Goal: Information Seeking & Learning: Learn about a topic

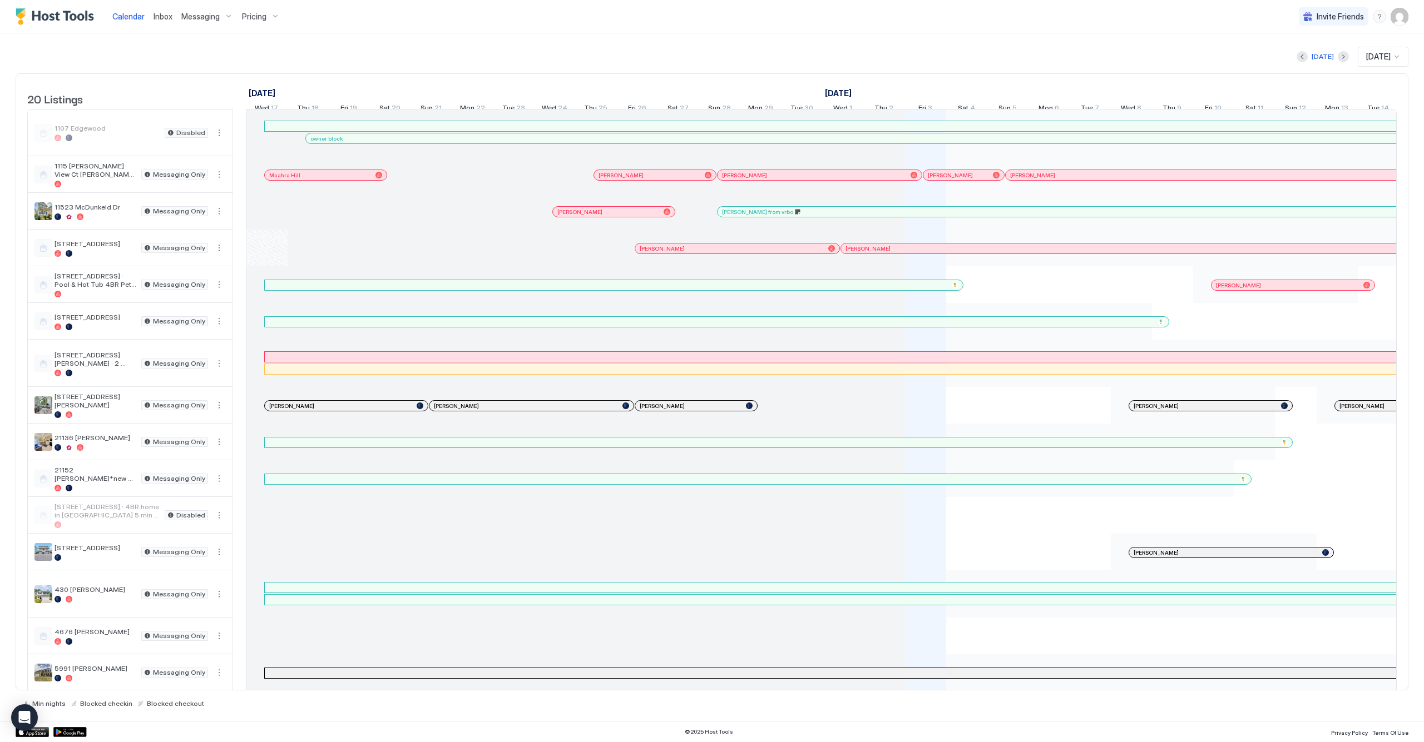
scroll to position [0, 998]
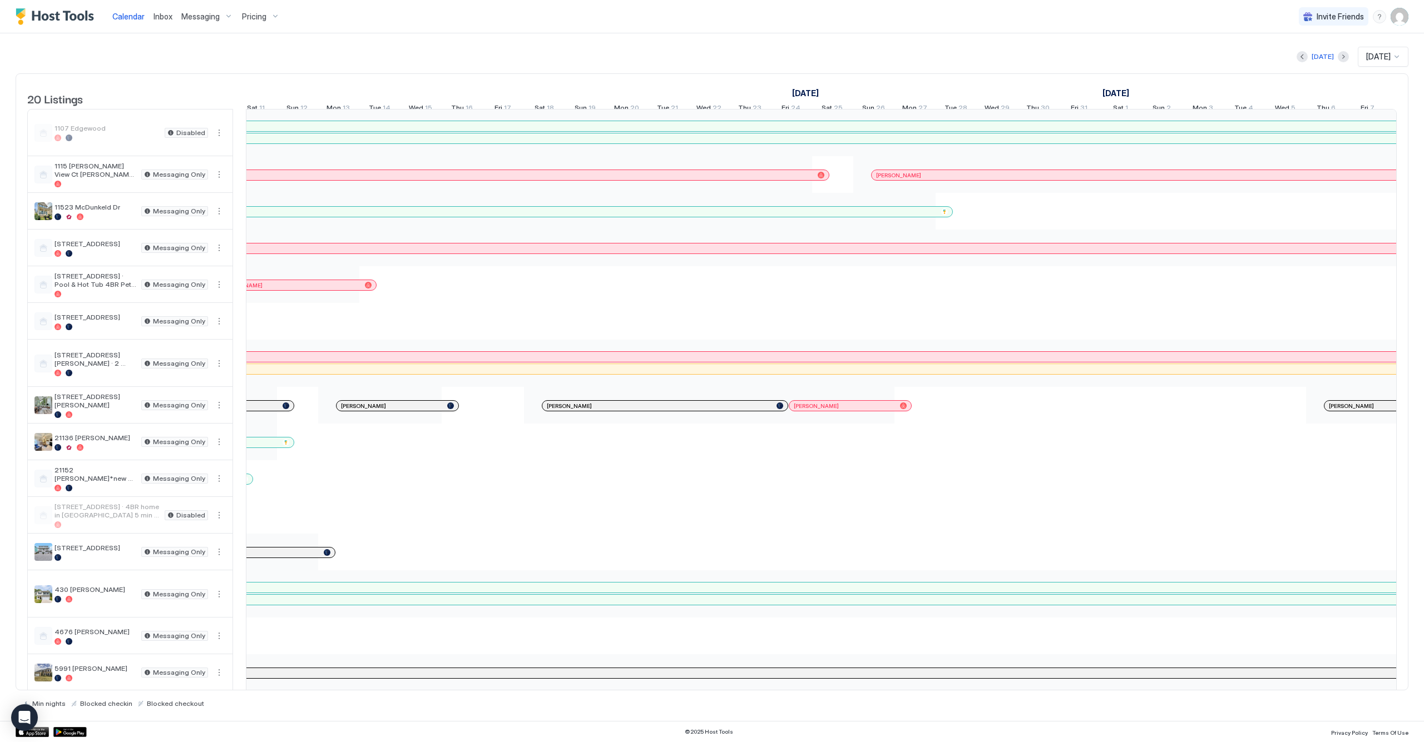
click at [586, 410] on div at bounding box center [585, 405] width 9 height 9
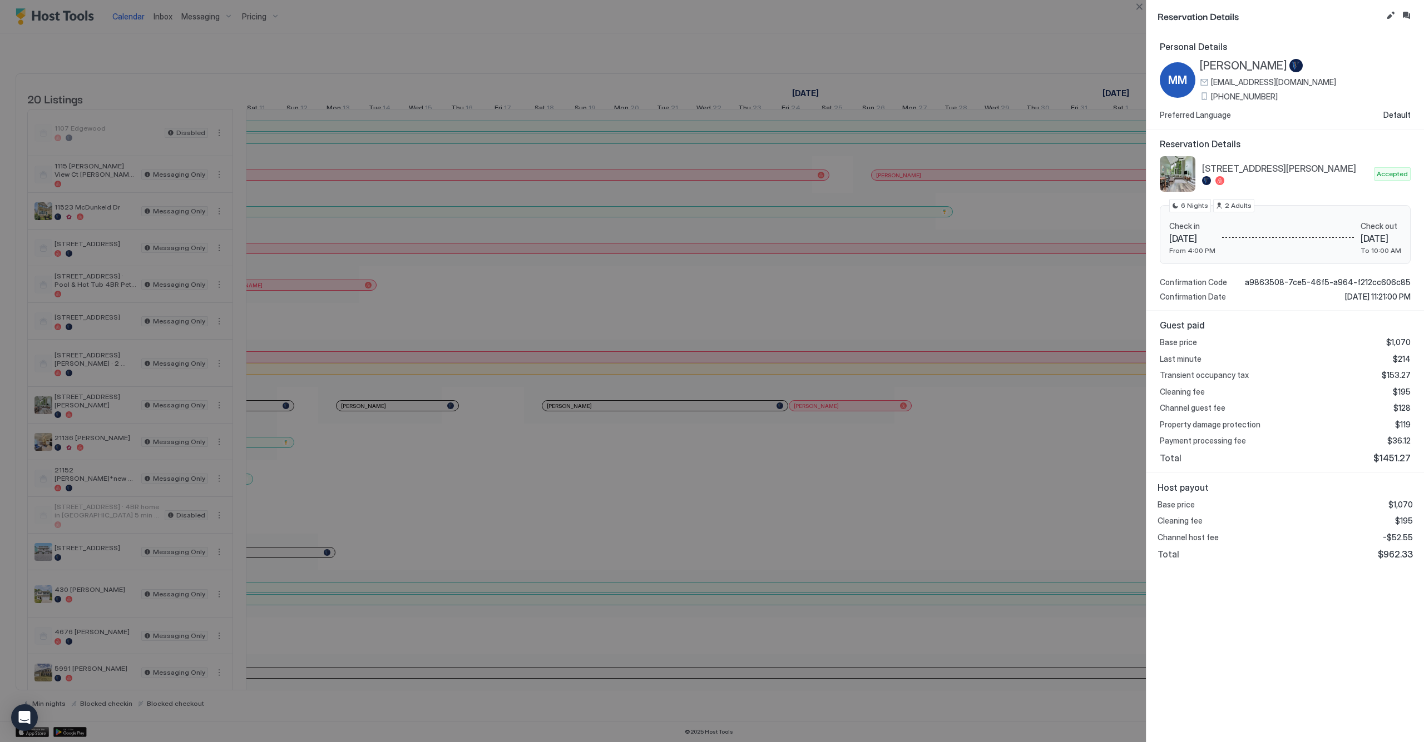
drag, startPoint x: 1388, startPoint y: 522, endPoint x: 1411, endPoint y: 519, distance: 23.0
click at [1411, 519] on div "Base price $1,070 Cleaning fee $195 Channel host fee -$52.55 Total $962.33" at bounding box center [1284, 530] width 255 height 61
drag, startPoint x: 1407, startPoint y: 520, endPoint x: 1384, endPoint y: 519, distance: 22.8
click at [1384, 519] on div "Cleaning fee $195" at bounding box center [1284, 521] width 255 height 10
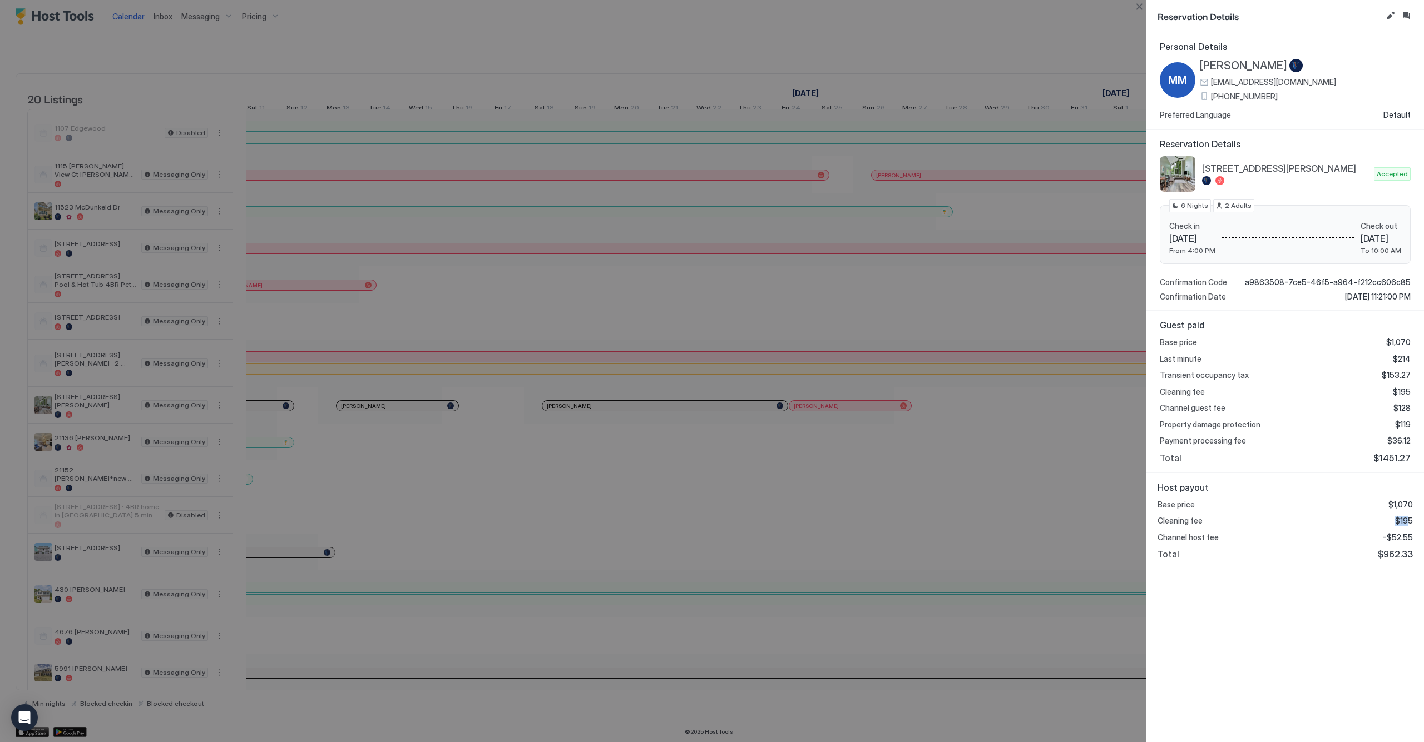
drag, startPoint x: 1406, startPoint y: 515, endPoint x: 1396, endPoint y: 518, distance: 10.0
click at [1396, 518] on span "$195" at bounding box center [1404, 521] width 18 height 10
drag, startPoint x: 1395, startPoint y: 520, endPoint x: 1420, endPoint y: 520, distance: 25.0
click at [1420, 520] on div "Host payout Base price $1,070 Cleaning fee $195 Channel host fee -$52.55 Total …" at bounding box center [1284, 521] width 277 height 96
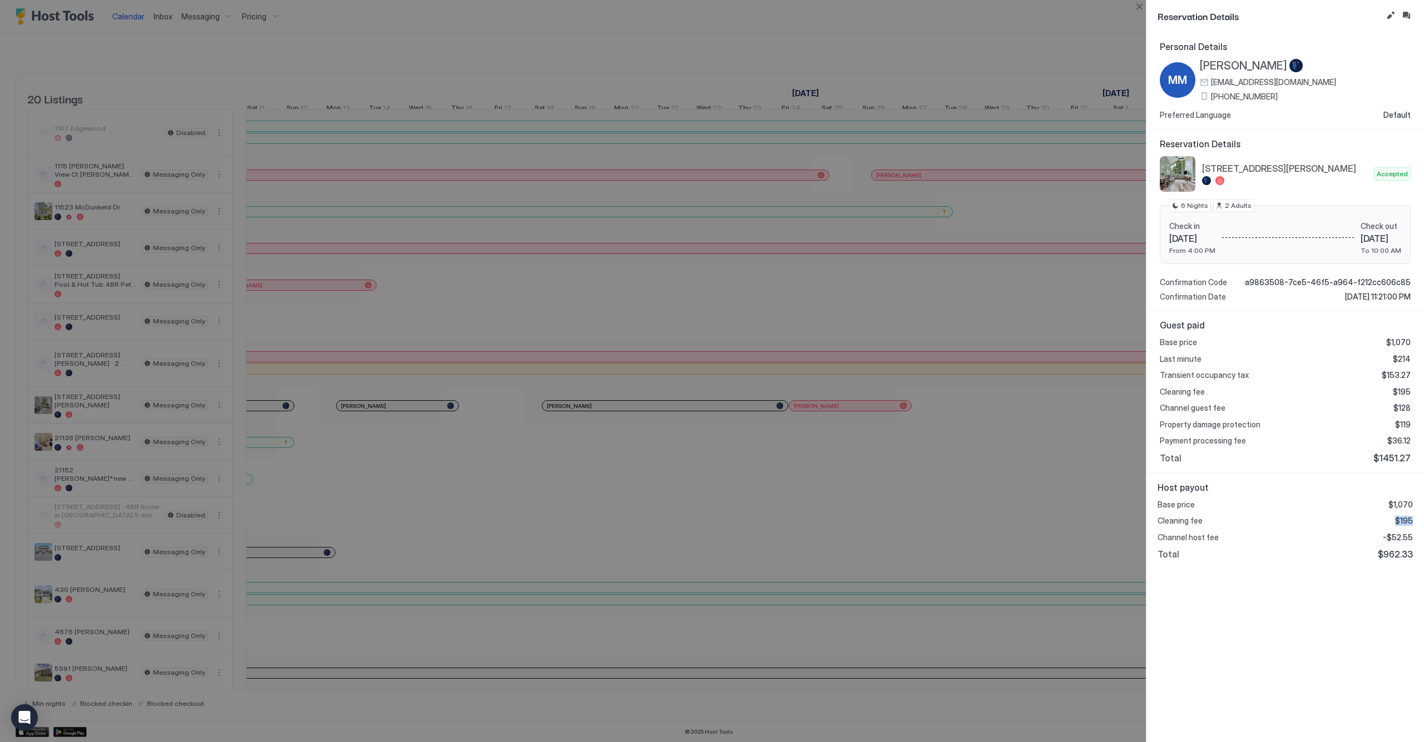
click at [1417, 520] on div "Host payout Base price $1,070 Cleaning fee $195 Channel host fee -$52.55 Total …" at bounding box center [1284, 521] width 277 height 96
drag, startPoint x: 1417, startPoint y: 518, endPoint x: 1400, endPoint y: 518, distance: 16.7
click at [1400, 518] on div "Host payout Base price $1,070 Cleaning fee $195 Channel host fee -$52.55 Total …" at bounding box center [1284, 521] width 277 height 96
click at [1400, 518] on span "$195" at bounding box center [1404, 521] width 18 height 10
drag, startPoint x: 1393, startPoint y: 517, endPoint x: 1414, endPoint y: 517, distance: 20.6
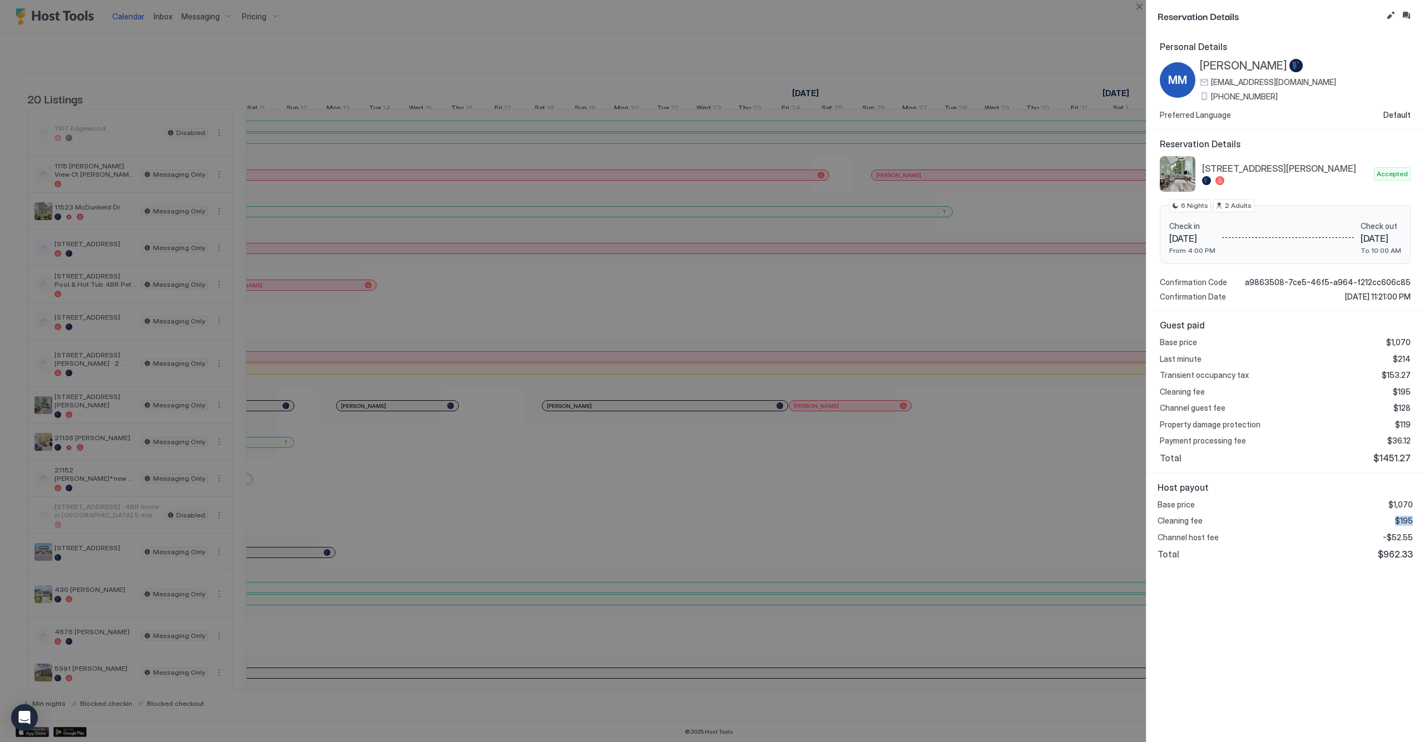
click at [1414, 517] on div "Host payout Base price $1,070 Cleaning fee $195 Channel host fee -$52.55 Total …" at bounding box center [1284, 521] width 277 height 96
drag, startPoint x: 1414, startPoint y: 517, endPoint x: 1382, endPoint y: 518, distance: 31.2
click at [1382, 518] on div "Host payout Base price $1,070 Cleaning fee $195 Channel host fee -$52.55 Total …" at bounding box center [1284, 521] width 277 height 96
click at [1382, 518] on div "Cleaning fee $195" at bounding box center [1284, 521] width 255 height 10
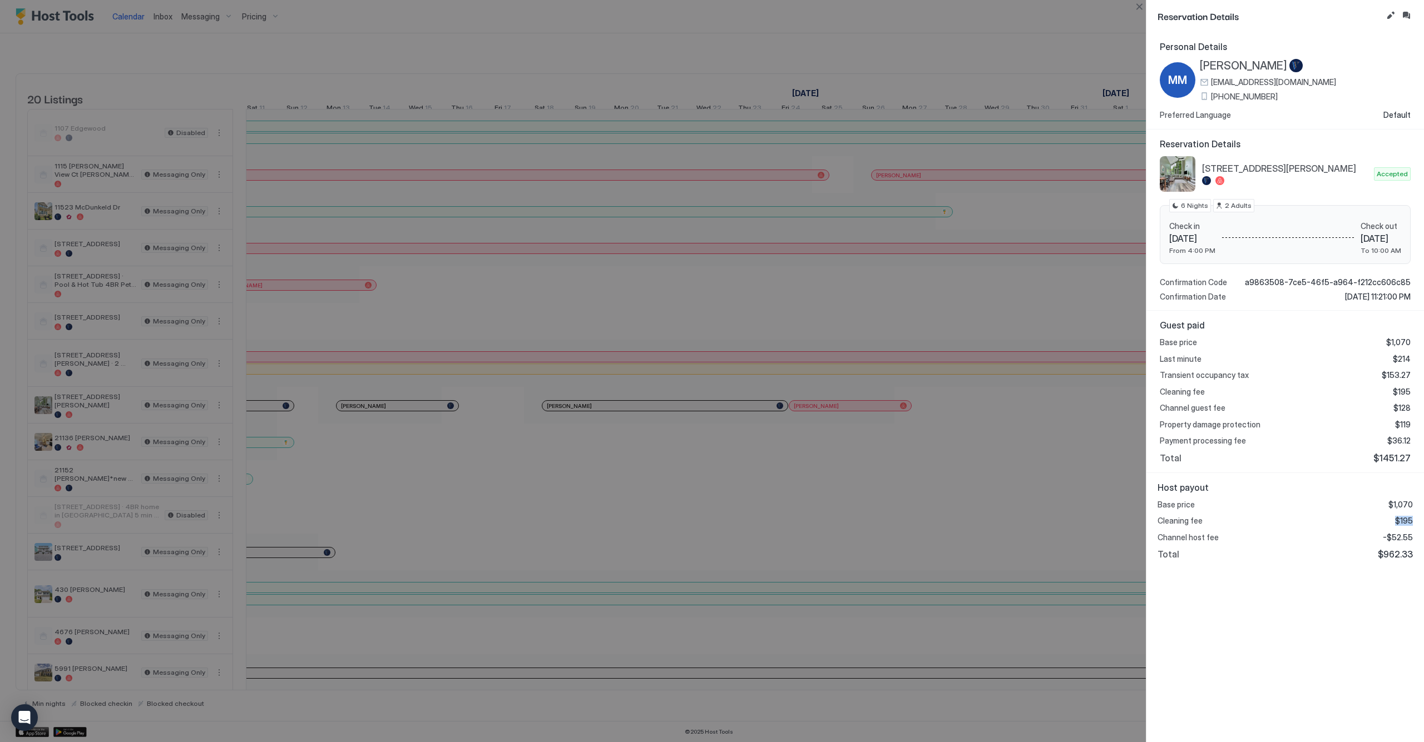
drag, startPoint x: 1377, startPoint y: 518, endPoint x: 1423, endPoint y: 515, distance: 45.7
click at [1423, 515] on div "Host payout Base price $1,070 Cleaning fee $195 Channel host fee -$52.55 Total …" at bounding box center [1284, 521] width 277 height 96
click at [1414, 518] on div "Host payout Base price $1,070 Cleaning fee $195 Channel host fee -$52.55 Total …" at bounding box center [1284, 521] width 277 height 96
drag, startPoint x: 1415, startPoint y: 517, endPoint x: 1390, endPoint y: 518, distance: 24.5
click at [1392, 518] on div "Host payout Base price $1,070 Cleaning fee $195 Channel host fee -$52.55 Total …" at bounding box center [1284, 521] width 277 height 96
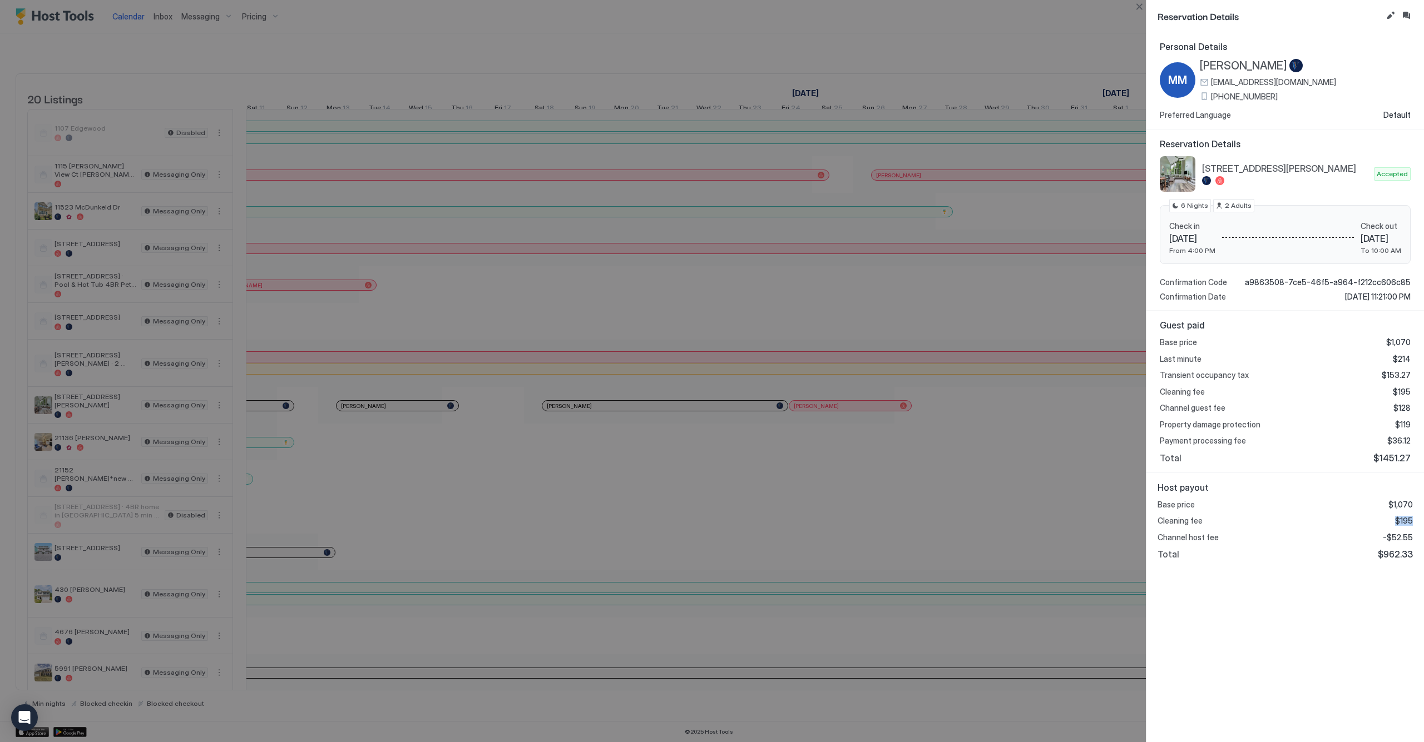
click at [1386, 518] on div "Cleaning fee $195" at bounding box center [1284, 521] width 255 height 10
drag, startPoint x: 1386, startPoint y: 518, endPoint x: 1399, endPoint y: 519, distance: 12.9
click at [1398, 519] on div "Cleaning fee $195" at bounding box center [1284, 521] width 255 height 10
click at [1409, 518] on span "$195" at bounding box center [1404, 521] width 18 height 10
drag, startPoint x: 1412, startPoint y: 518, endPoint x: 1388, endPoint y: 518, distance: 23.9
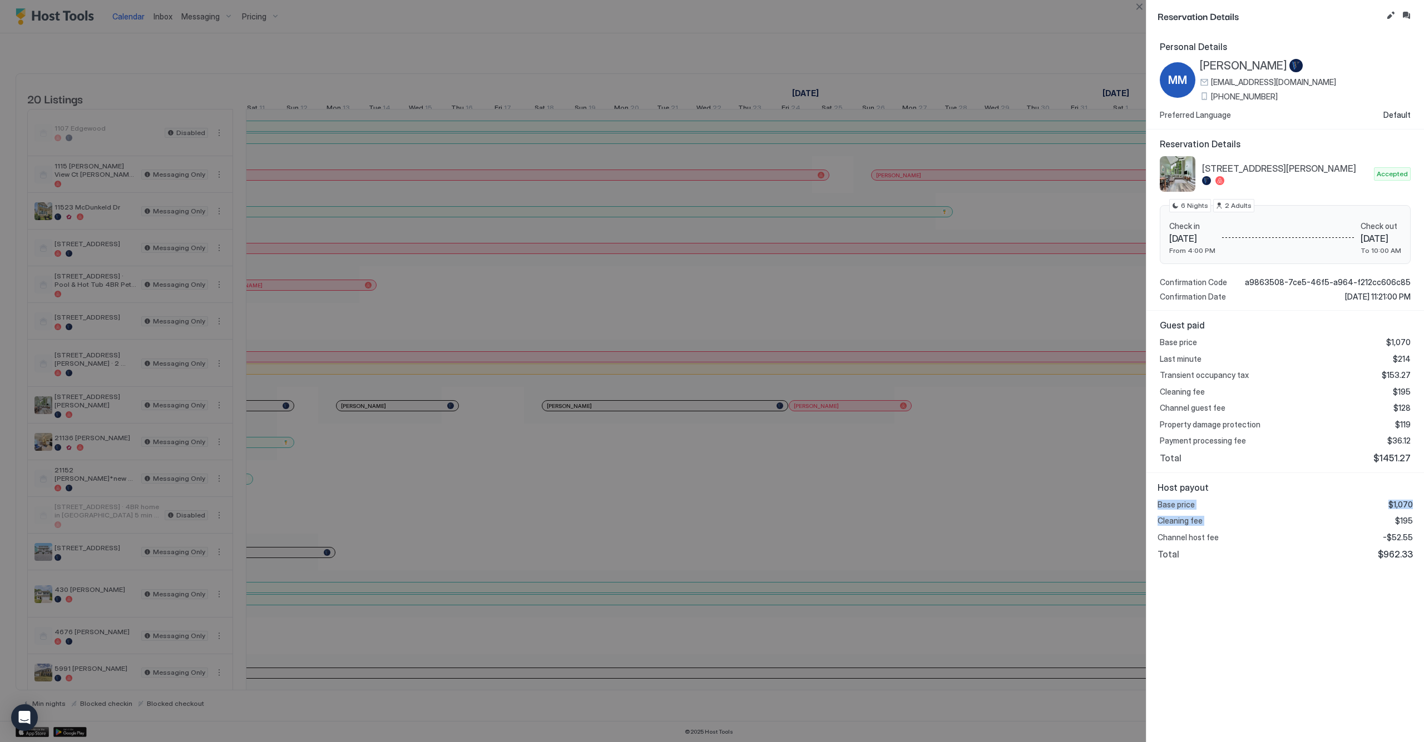
click at [1388, 518] on div "Host payout Base price $1,070 Cleaning fee $195 Channel host fee -$52.55 Total …" at bounding box center [1284, 521] width 277 height 96
click at [1388, 518] on div "Cleaning fee $195" at bounding box center [1284, 521] width 255 height 10
drag, startPoint x: 1396, startPoint y: 518, endPoint x: 1409, endPoint y: 519, distance: 12.3
click at [1409, 519] on span "$195" at bounding box center [1404, 521] width 18 height 10
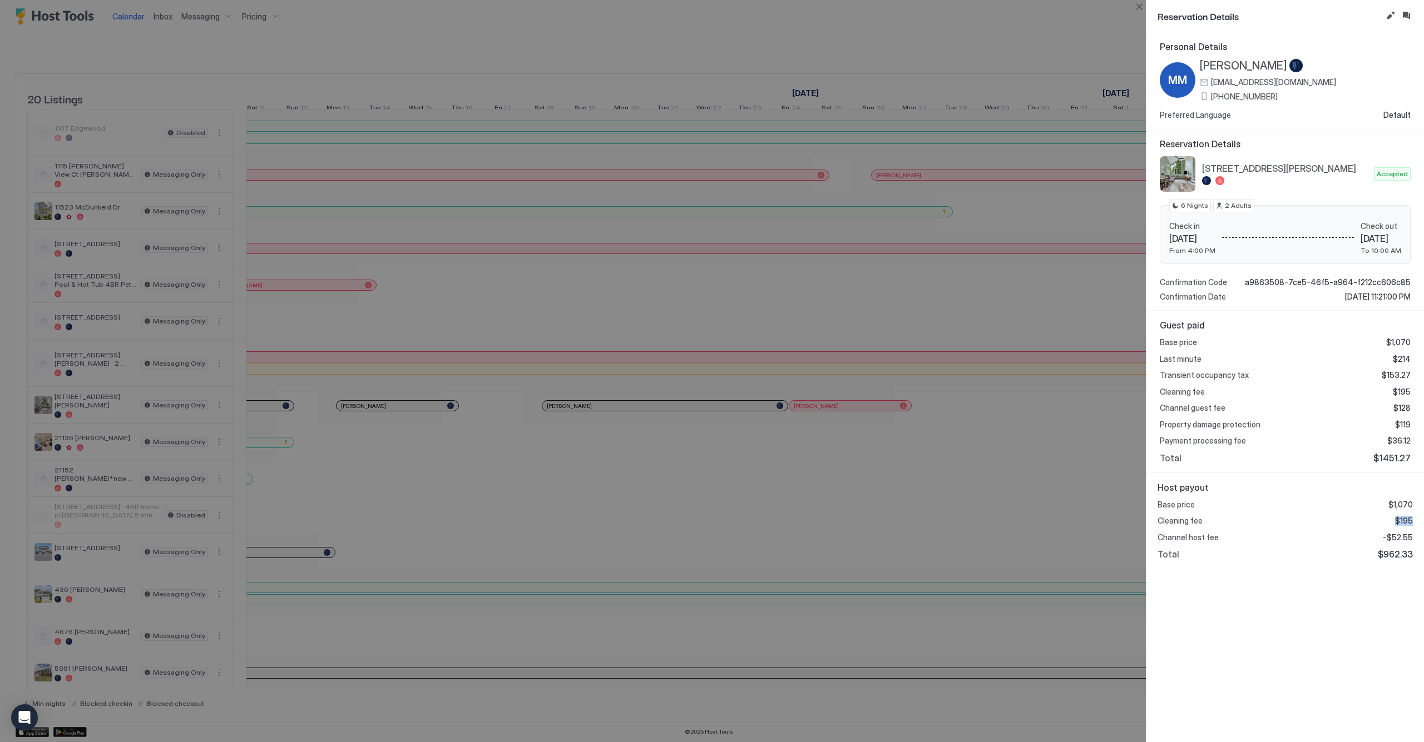
drag, startPoint x: 1412, startPoint y: 518, endPoint x: 1396, endPoint y: 518, distance: 15.6
click at [1396, 518] on span "$195" at bounding box center [1404, 521] width 18 height 10
drag, startPoint x: 1396, startPoint y: 518, endPoint x: 1404, endPoint y: 518, distance: 7.3
click at [1404, 518] on span "$195" at bounding box center [1404, 521] width 18 height 10
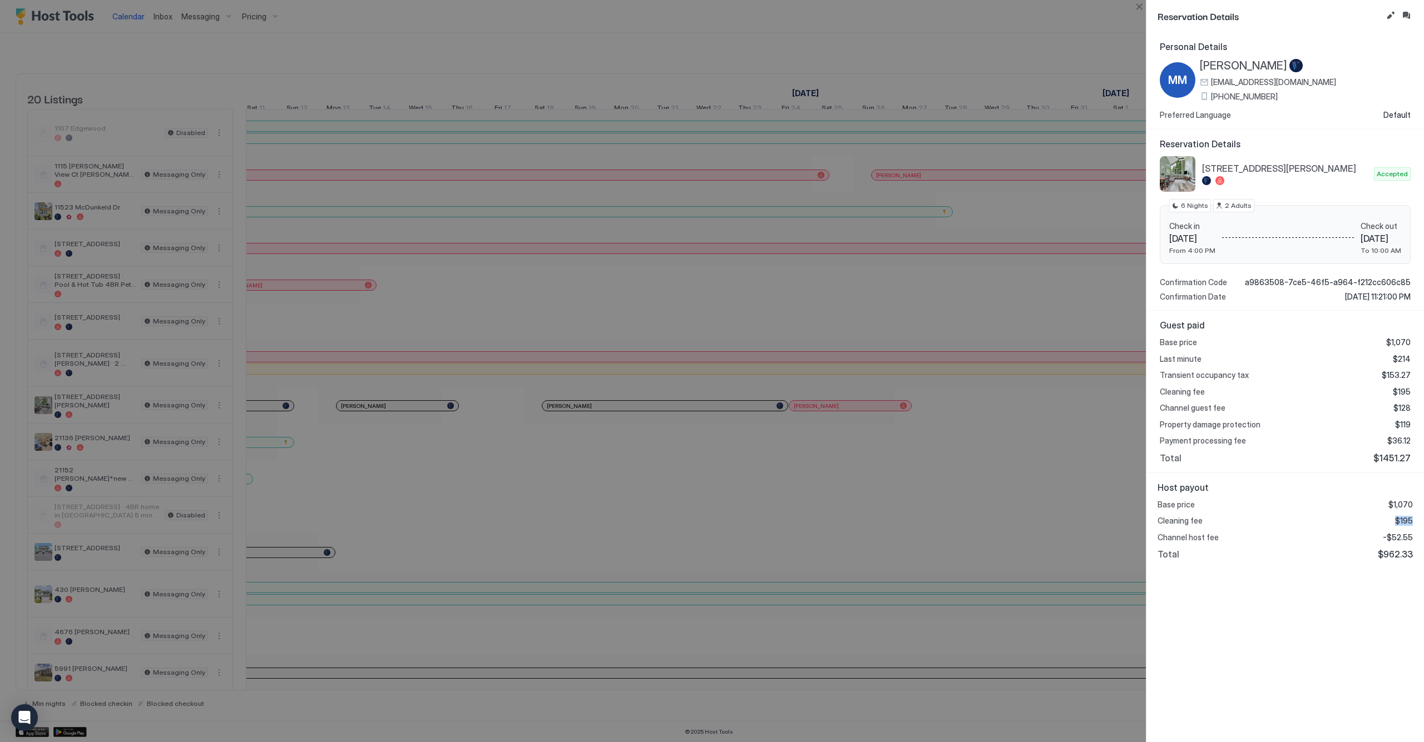
click at [1404, 518] on span "$195" at bounding box center [1404, 521] width 18 height 10
drag, startPoint x: 1407, startPoint y: 517, endPoint x: 1388, endPoint y: 517, distance: 19.5
click at [1394, 517] on div "Cleaning fee $195" at bounding box center [1284, 521] width 255 height 10
click at [1388, 517] on div "Cleaning fee $195" at bounding box center [1284, 521] width 255 height 10
click at [1396, 516] on div "Cleaning fee $195" at bounding box center [1284, 521] width 255 height 10
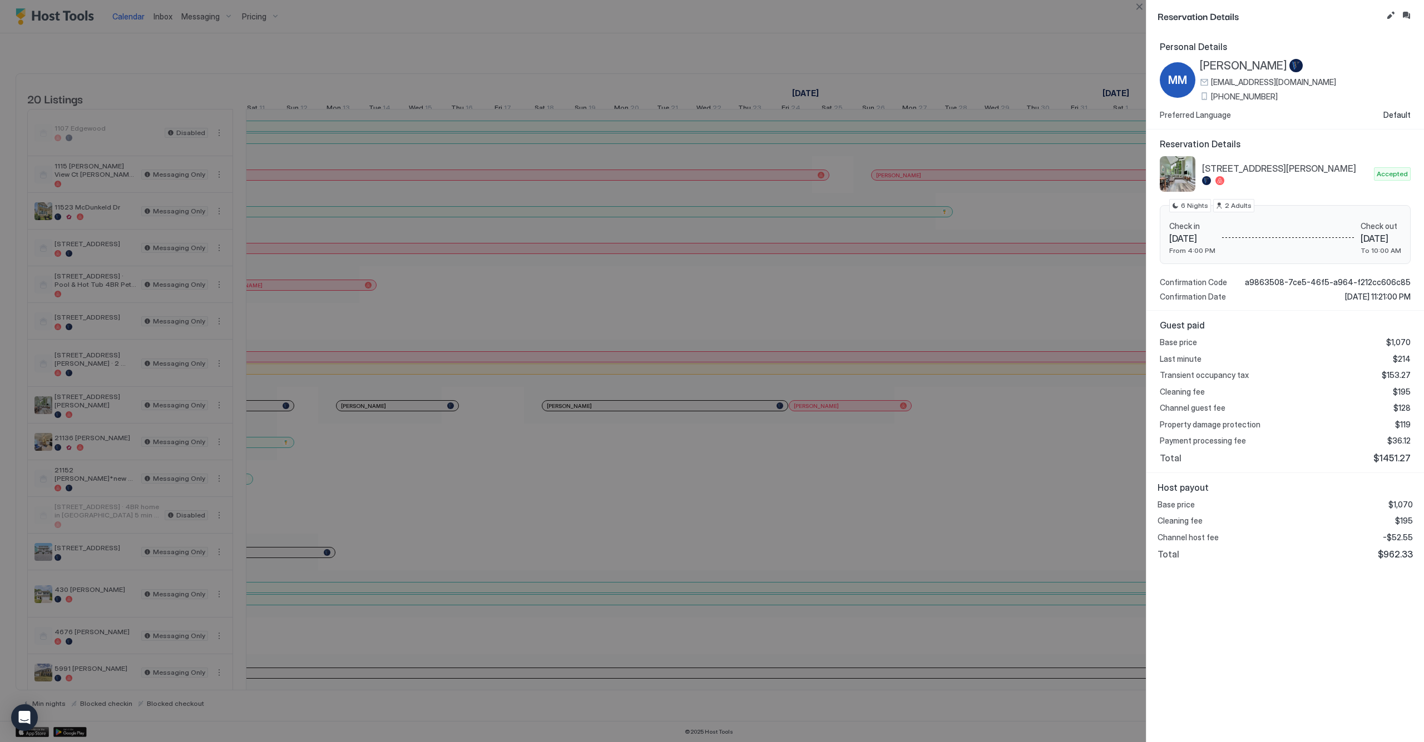
click at [1397, 516] on span "$195" at bounding box center [1404, 521] width 18 height 10
click at [1392, 516] on div "Cleaning fee $195" at bounding box center [1284, 521] width 255 height 10
click at [1391, 516] on div "Cleaning fee $195" at bounding box center [1284, 521] width 255 height 10
click at [914, 488] on div at bounding box center [712, 371] width 1424 height 742
click at [1139, 7] on button "Close" at bounding box center [1138, 6] width 13 height 13
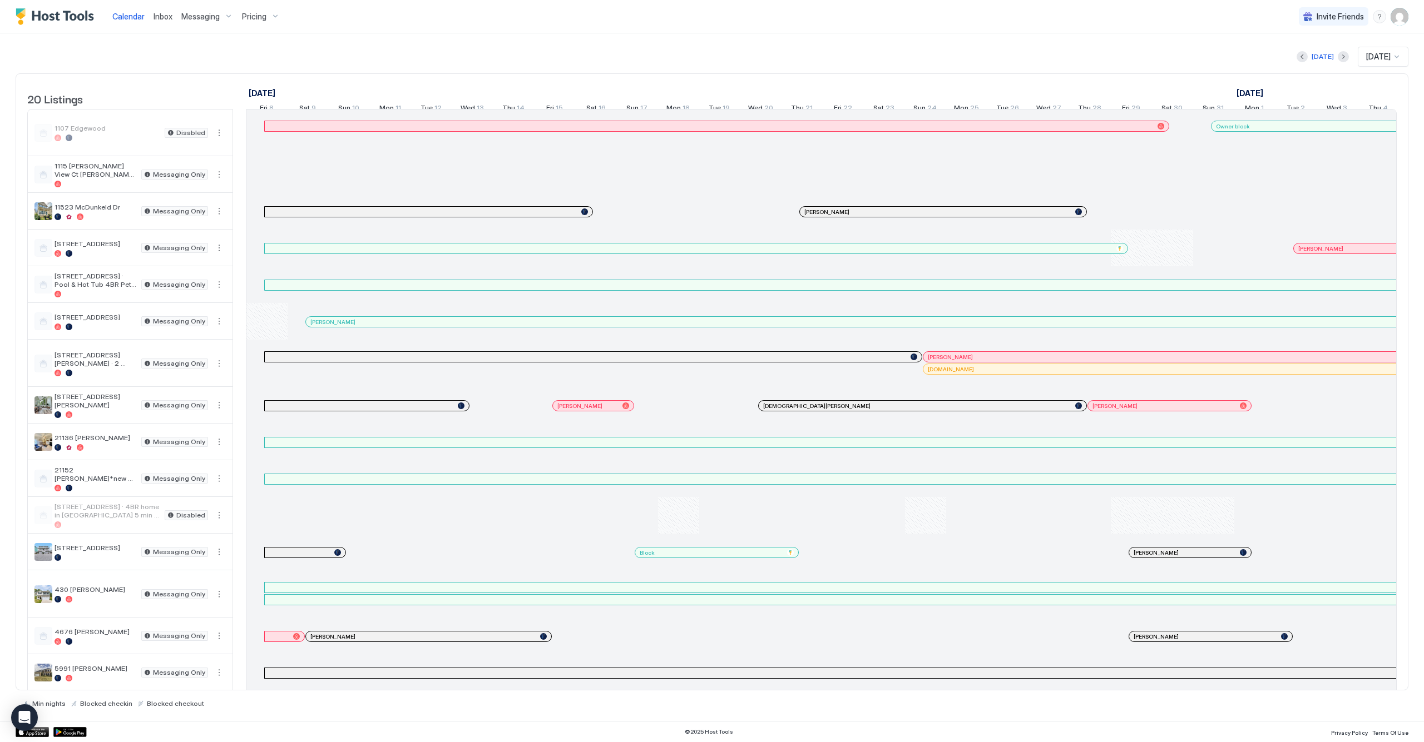
scroll to position [0, 824]
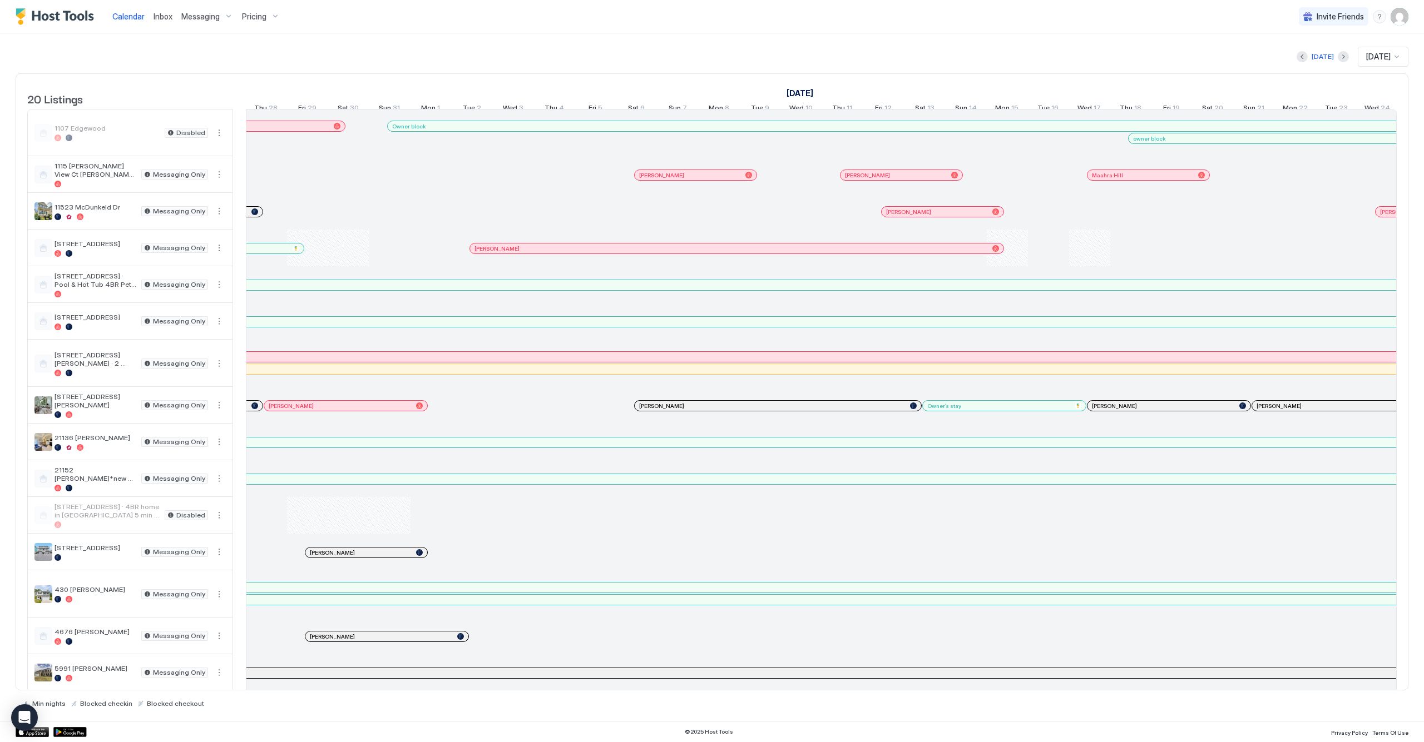
click at [344, 410] on div at bounding box center [343, 405] width 9 height 9
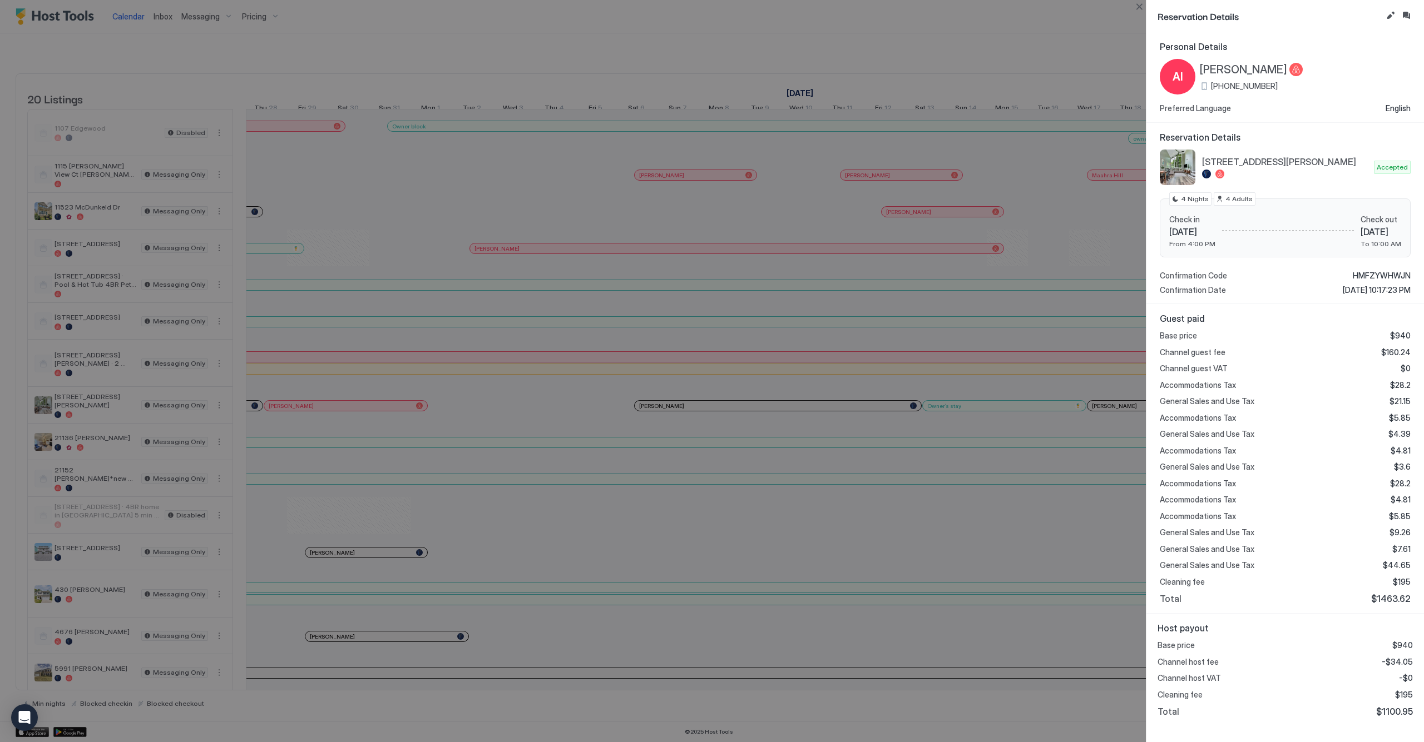
click at [823, 300] on div at bounding box center [712, 371] width 1424 height 742
click at [1143, 9] on button "Close" at bounding box center [1138, 6] width 13 height 13
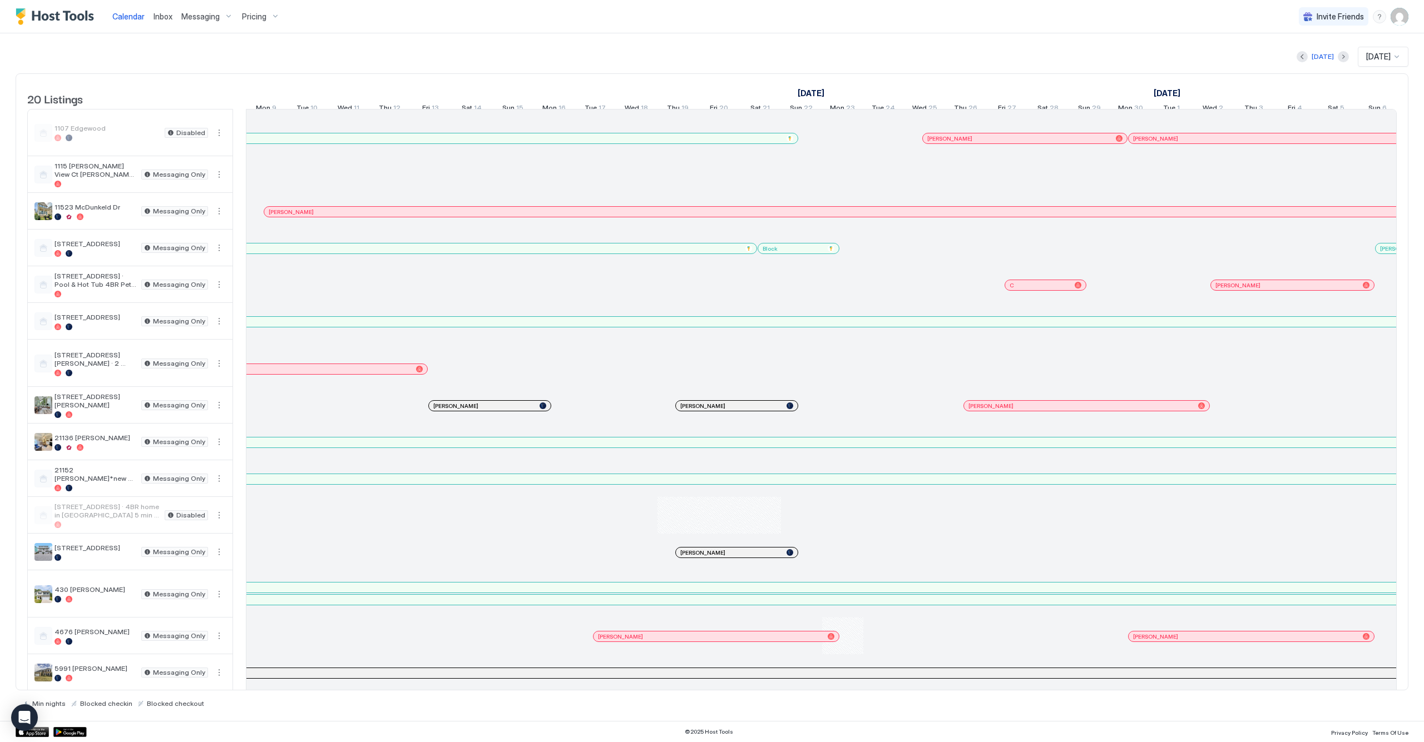
click at [242, 690] on td at bounding box center [239, 690] width 13 height 1
click at [237, 690] on td at bounding box center [239, 690] width 13 height 1
click at [1300, 58] on button "Previous month" at bounding box center [1301, 56] width 11 height 11
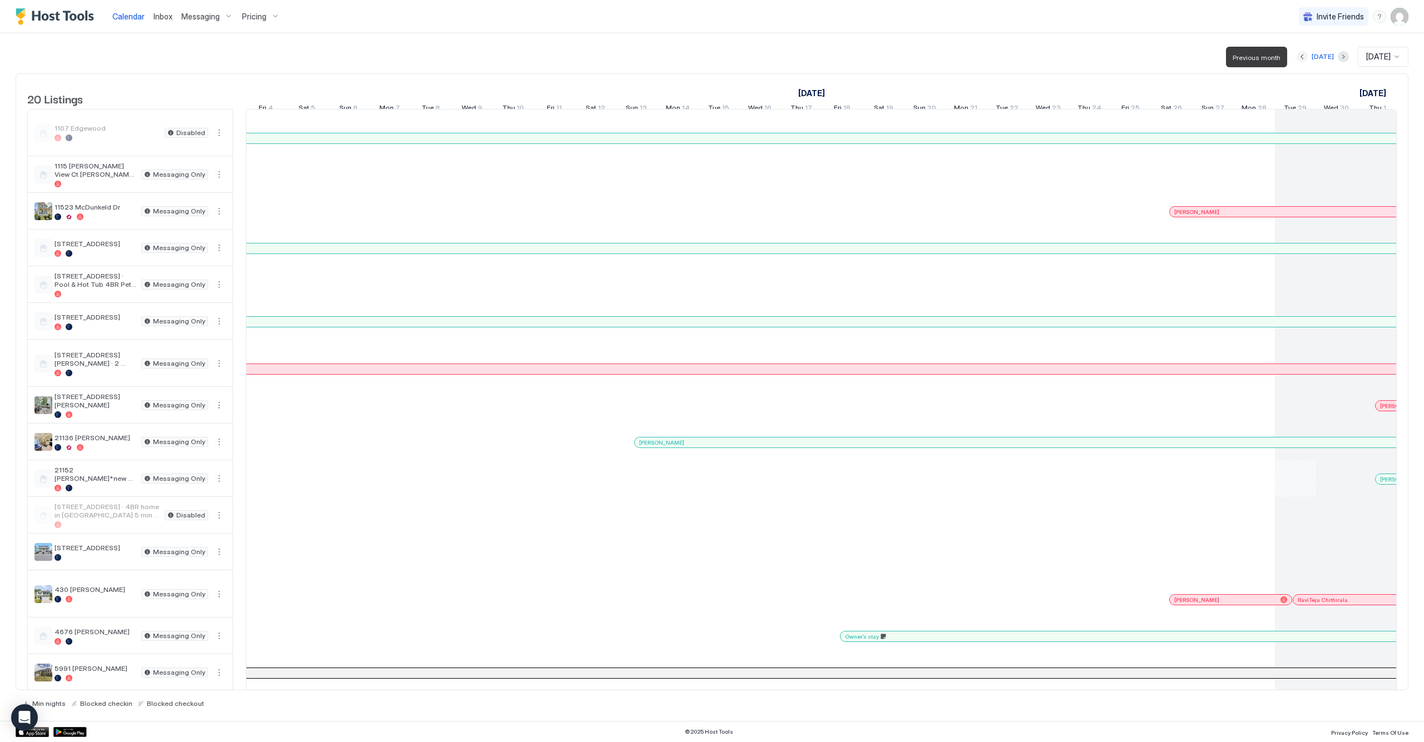
click at [1300, 58] on button "Previous month" at bounding box center [1301, 56] width 11 height 11
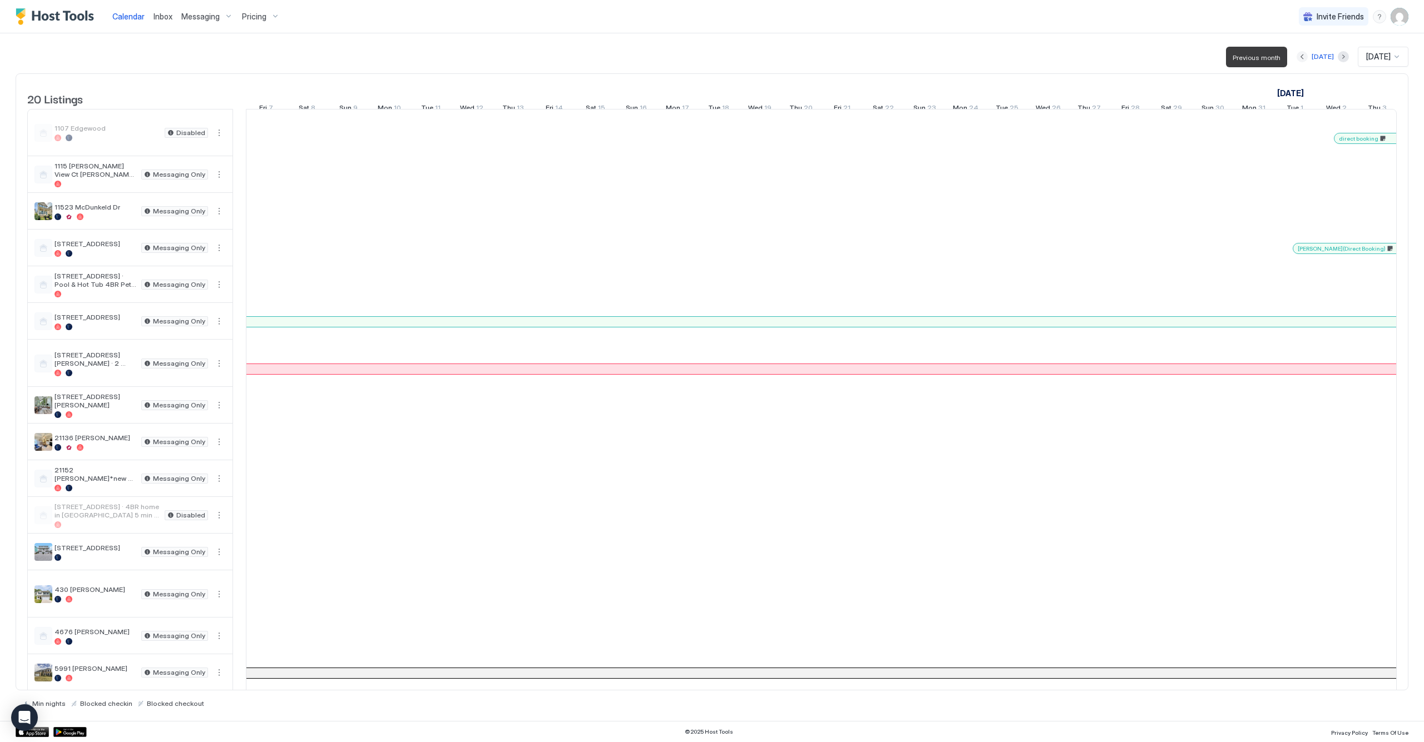
click at [1300, 58] on button "Previous month" at bounding box center [1301, 56] width 11 height 11
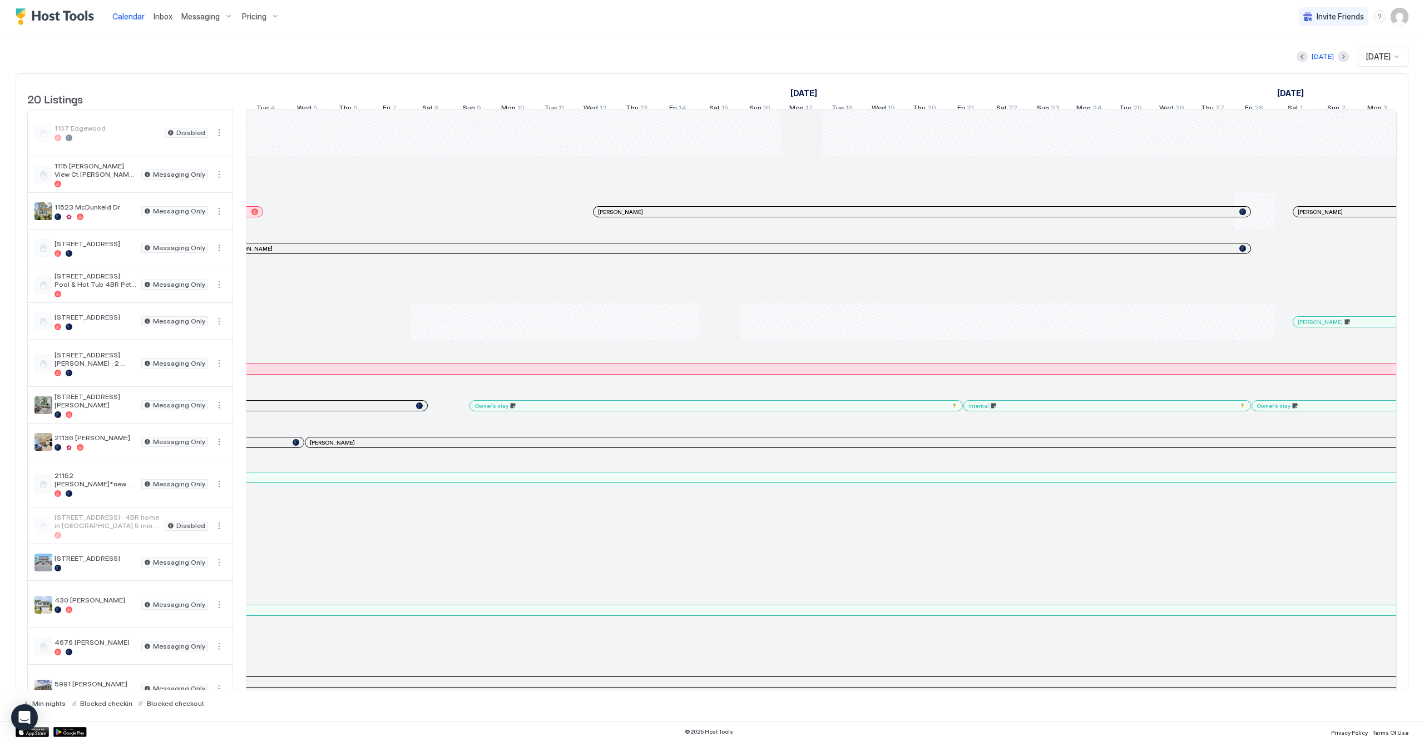
click at [403, 410] on div at bounding box center [405, 405] width 9 height 9
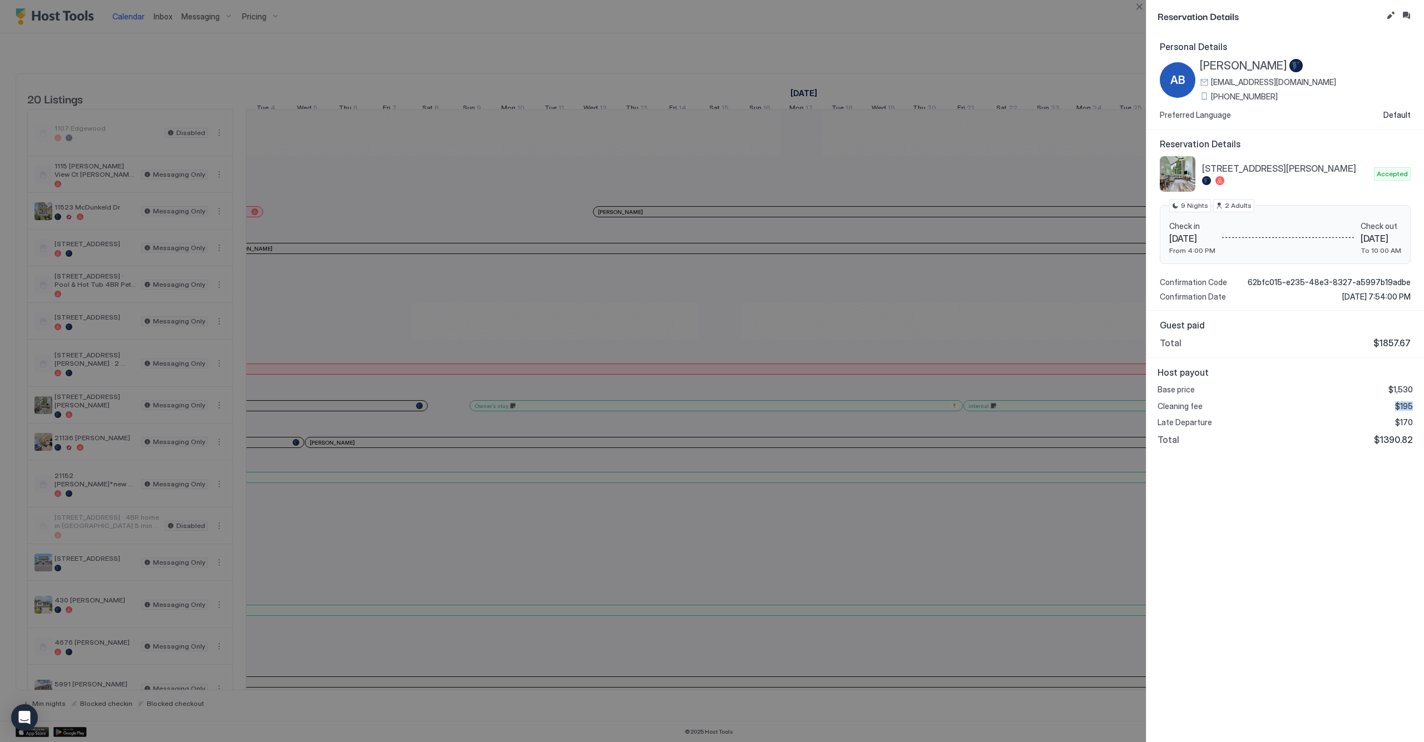
drag, startPoint x: 1400, startPoint y: 406, endPoint x: 1423, endPoint y: 405, distance: 22.8
click at [1423, 405] on div "Host payout Base price $1,530 Cleaning fee $195 Late Departure $170 Total $1390…" at bounding box center [1284, 406] width 277 height 96
click at [1395, 405] on div "Cleaning fee $195" at bounding box center [1284, 406] width 255 height 10
drag, startPoint x: 1161, startPoint y: 422, endPoint x: 1218, endPoint y: 422, distance: 57.8
click at [1218, 422] on div "Late Departure $170" at bounding box center [1284, 423] width 255 height 10
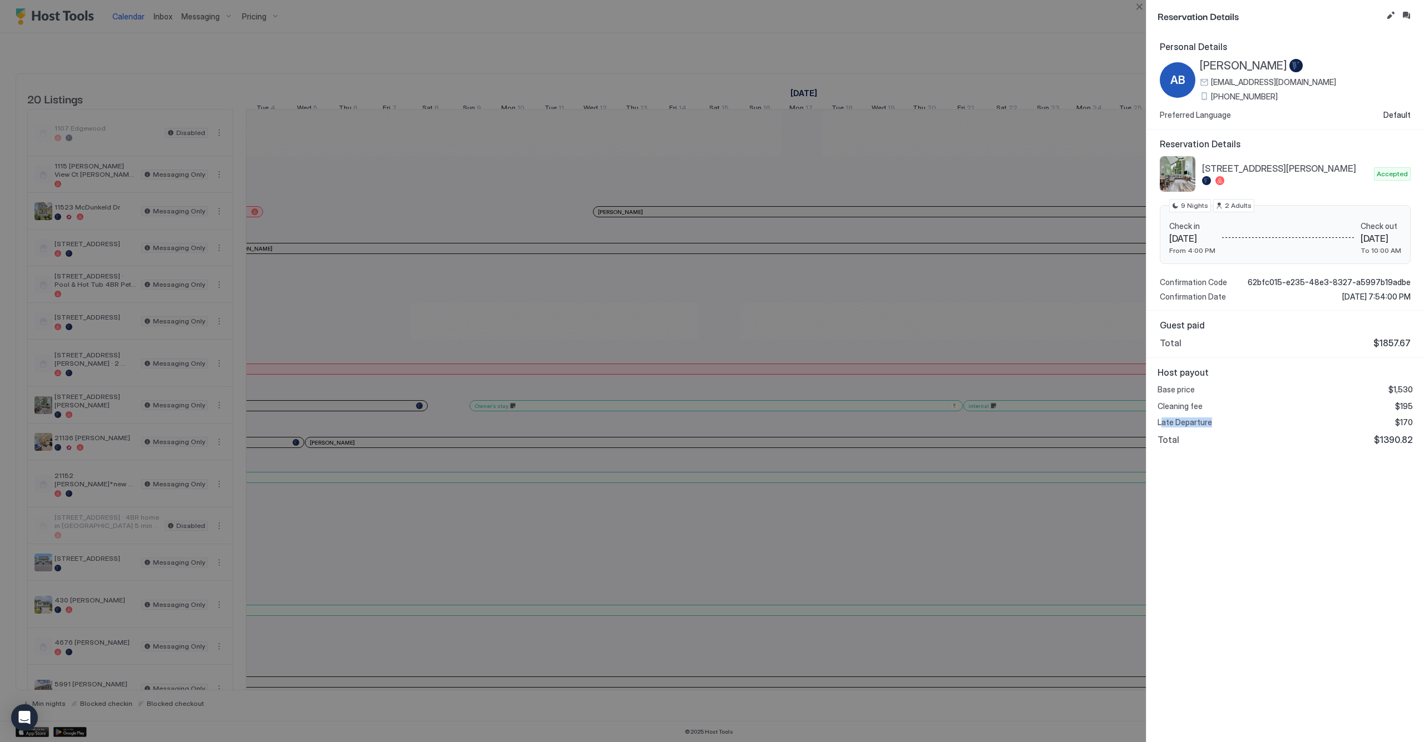
click at [1218, 422] on div "Late Departure $170" at bounding box center [1284, 423] width 255 height 10
drag, startPoint x: 1409, startPoint y: 421, endPoint x: 1396, endPoint y: 421, distance: 12.8
click at [1396, 421] on span "$170" at bounding box center [1404, 423] width 18 height 10
click at [1140, 7] on button "Close" at bounding box center [1138, 6] width 13 height 13
